Goal: Navigation & Orientation: Find specific page/section

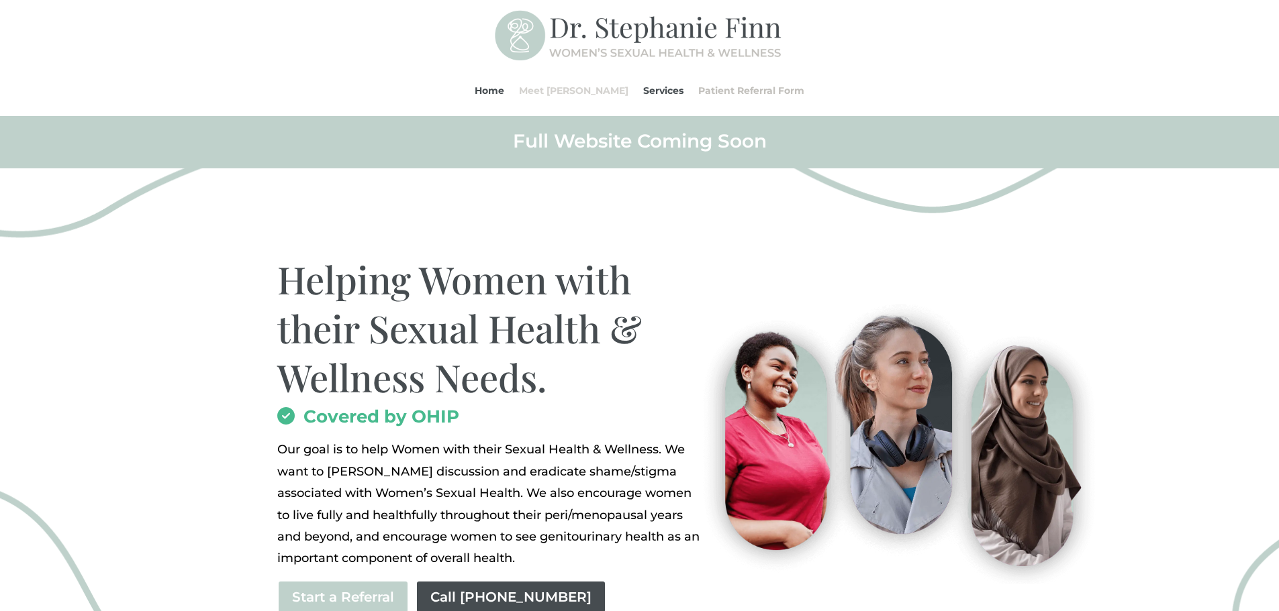
click at [552, 85] on link "Meet [PERSON_NAME]" at bounding box center [573, 90] width 109 height 51
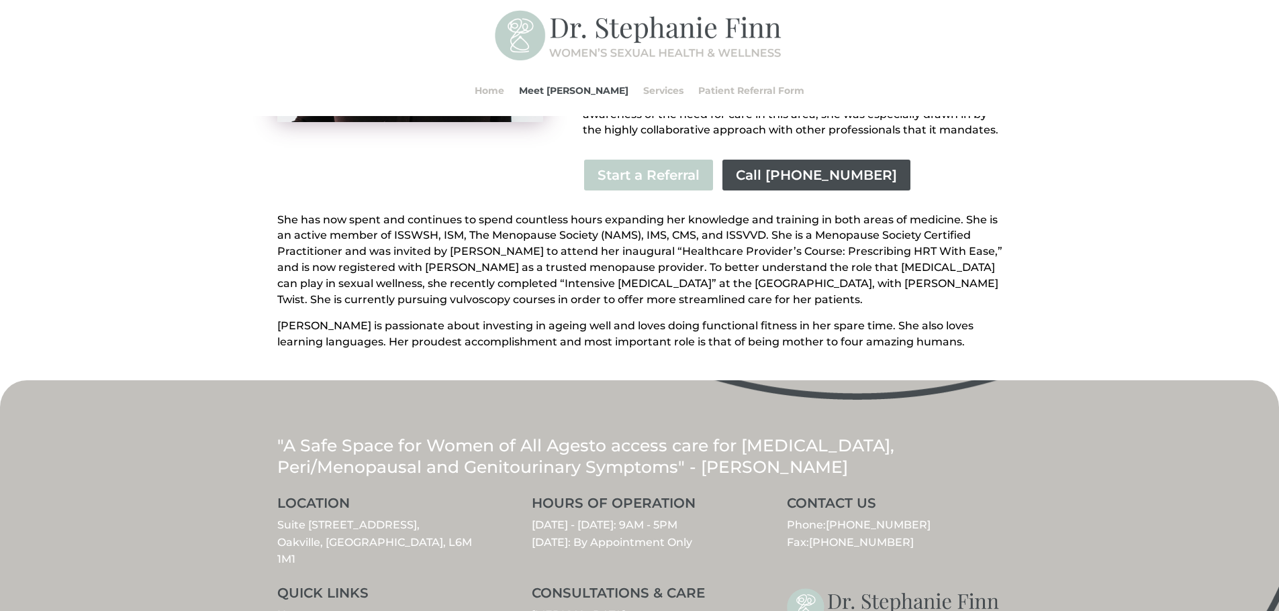
scroll to position [522, 0]
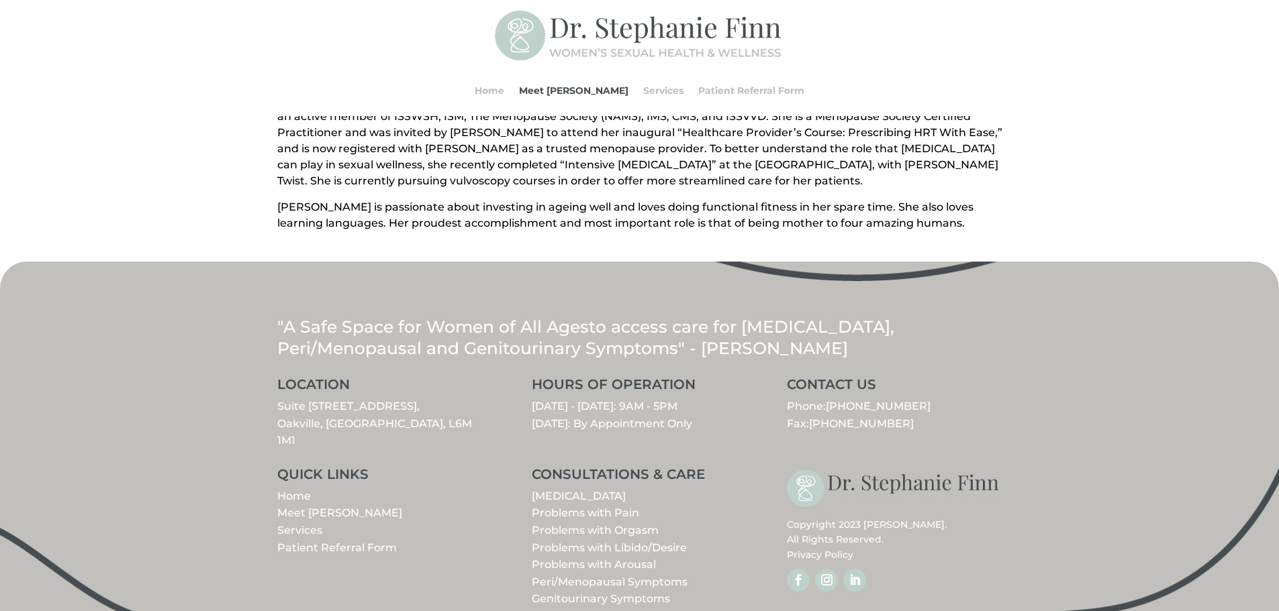
click at [495, 510] on div "QUICK LINKS Home Meet [PERSON_NAME] Services Patient Referral Form CONSULTATION…" at bounding box center [639, 529] width 725 height 158
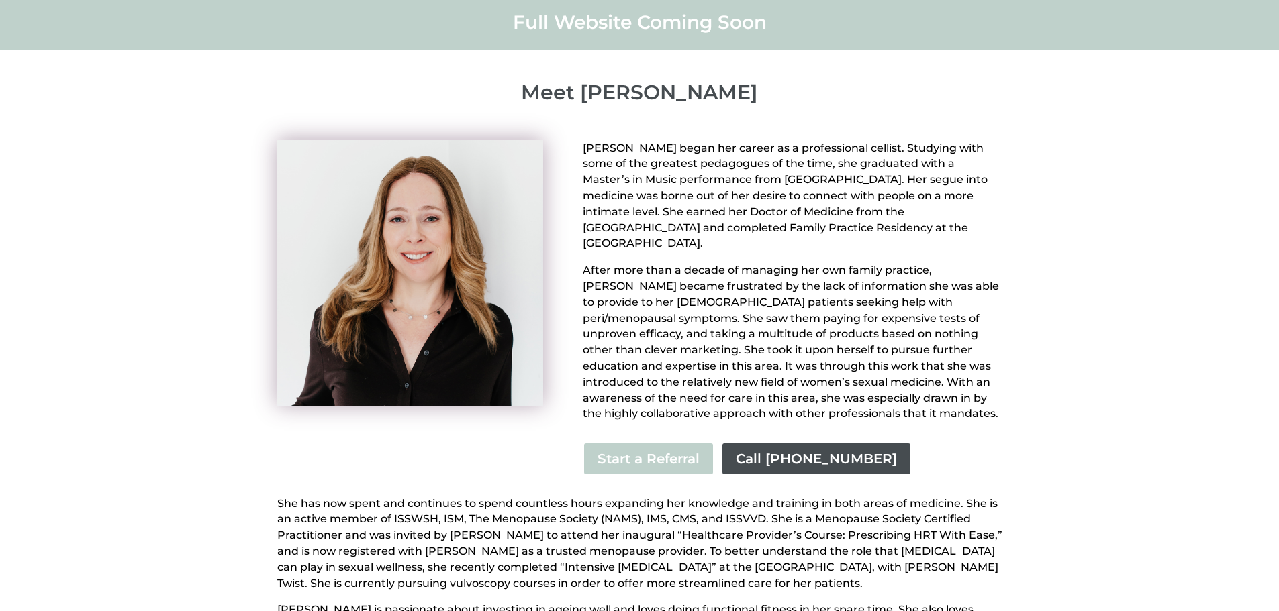
scroll to position [0, 0]
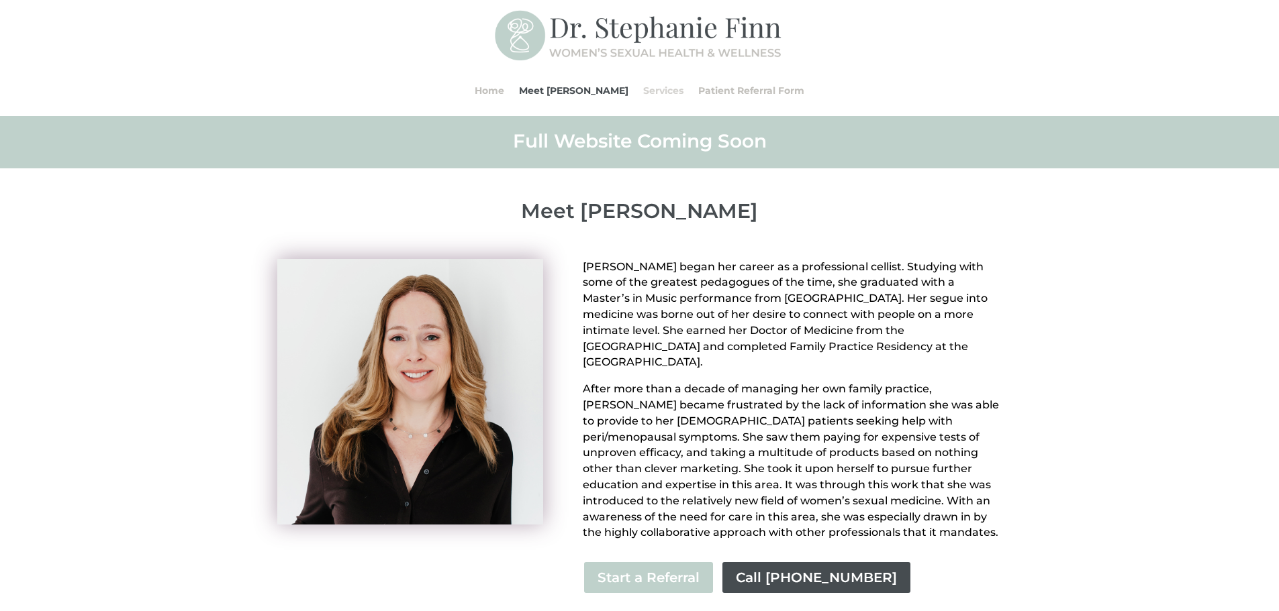
click at [654, 91] on link "Services" at bounding box center [663, 90] width 40 height 51
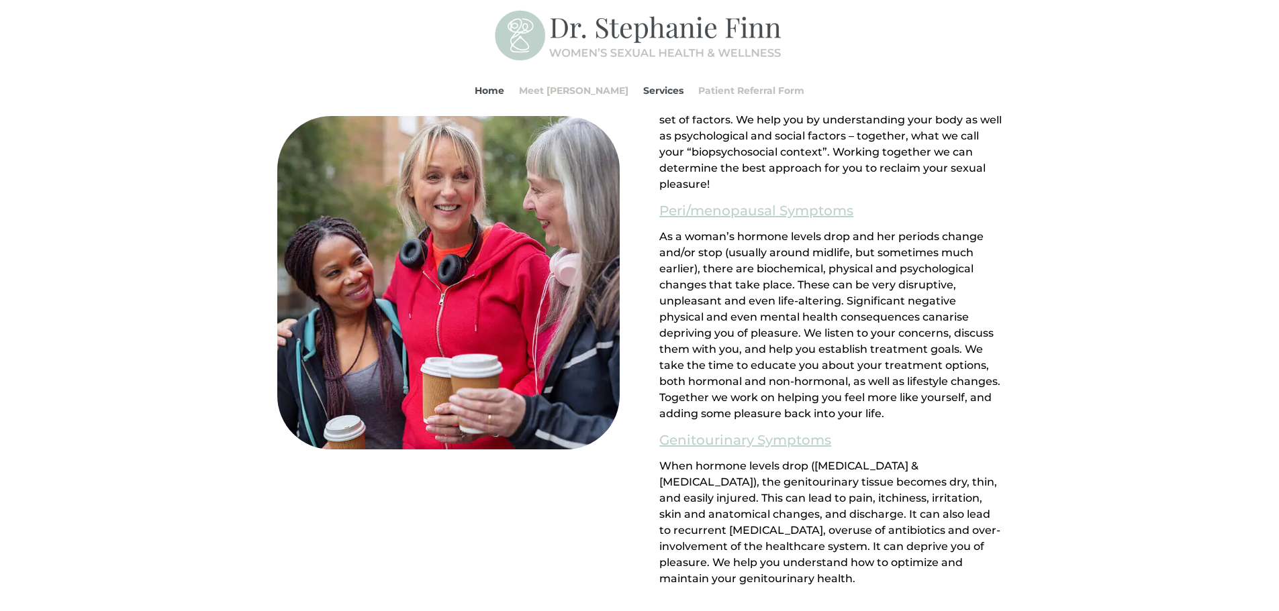
scroll to position [1040, 0]
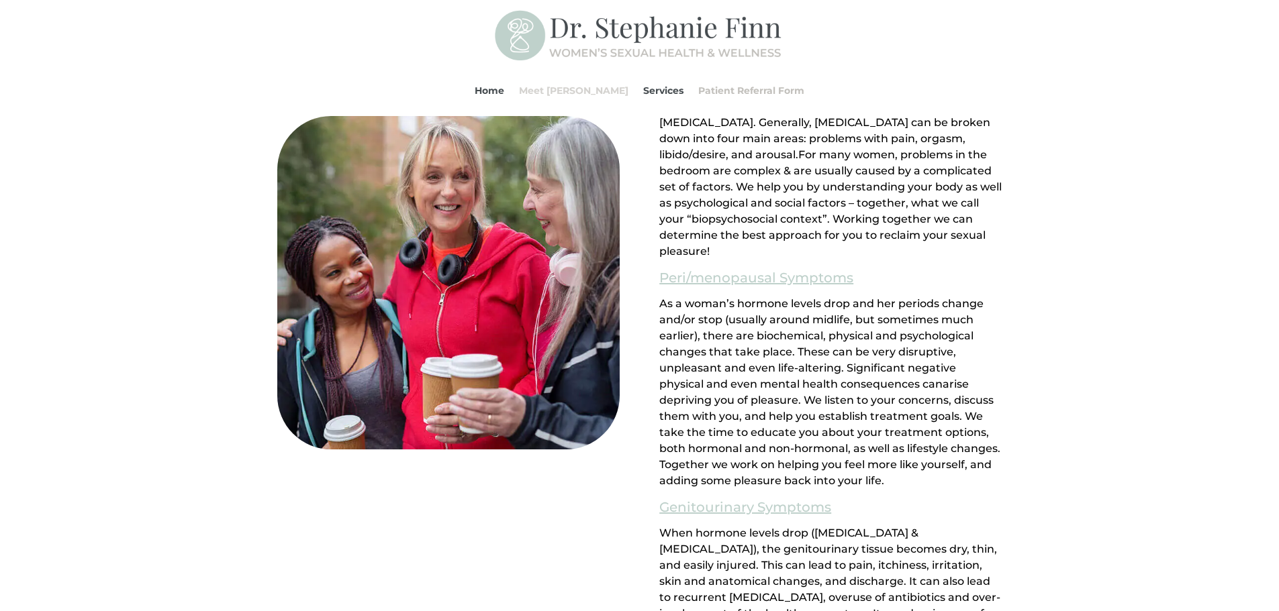
click at [588, 91] on link "Meet [PERSON_NAME]" at bounding box center [573, 90] width 109 height 51
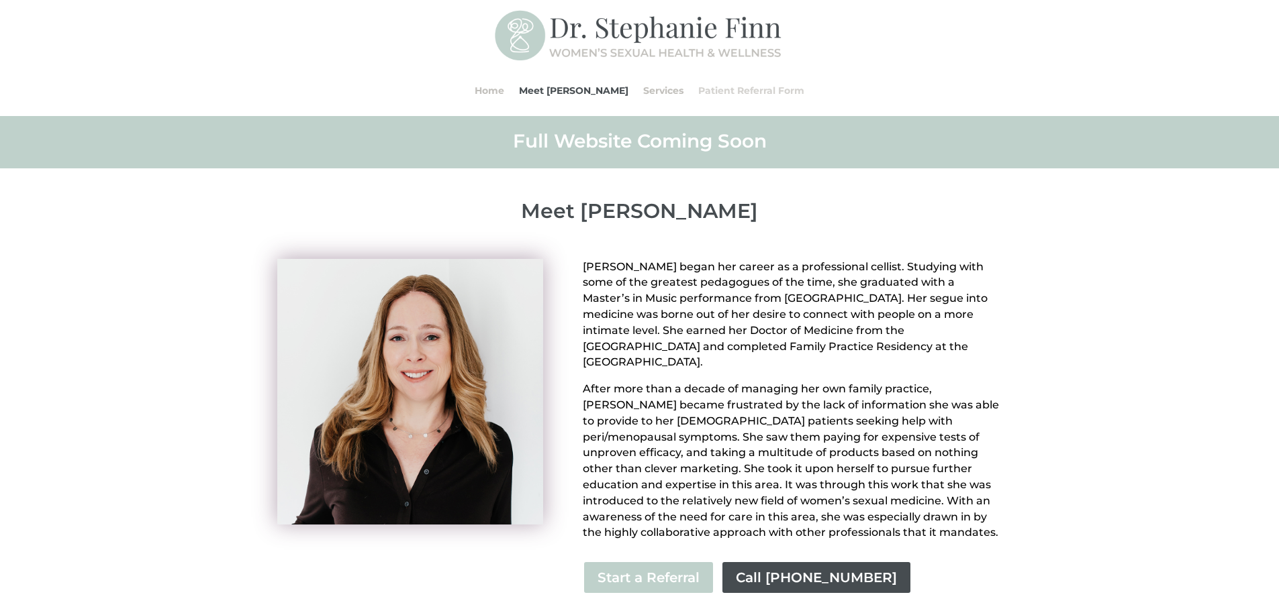
click at [698, 92] on link "Patient Referral Form" at bounding box center [751, 90] width 106 height 51
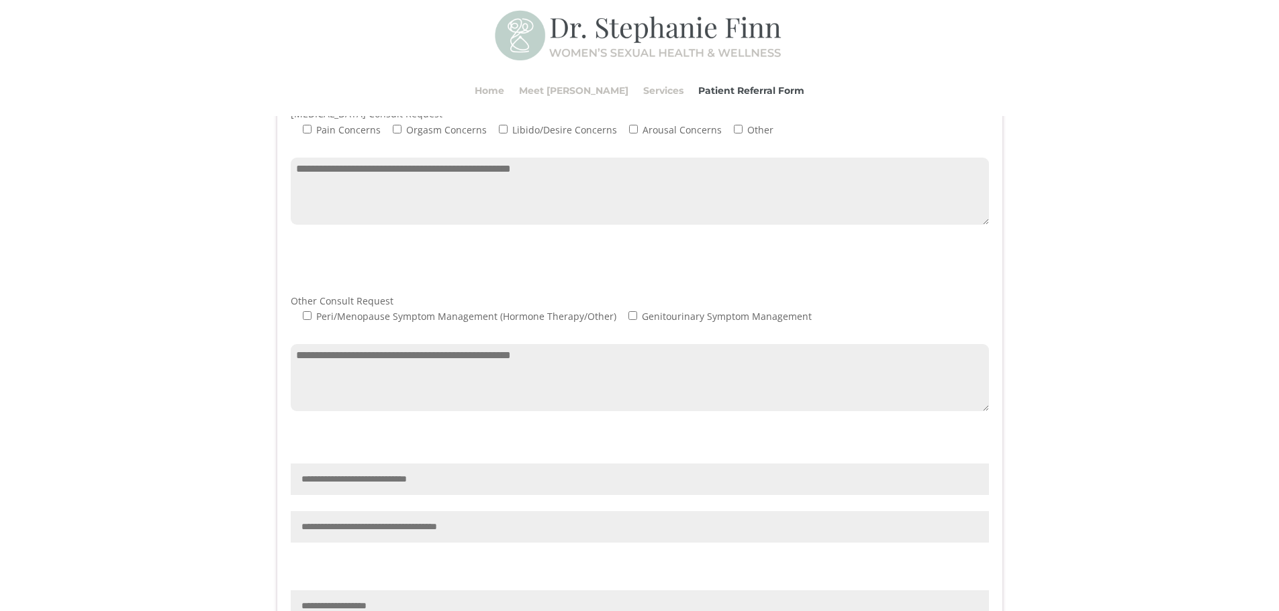
scroll to position [1074, 0]
